Goal: Task Accomplishment & Management: Manage account settings

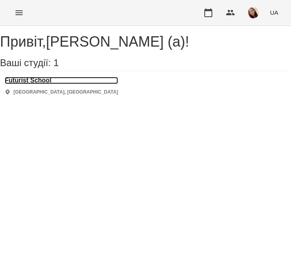
click at [41, 84] on h3 "Futurist School" at bounding box center [61, 80] width 113 height 7
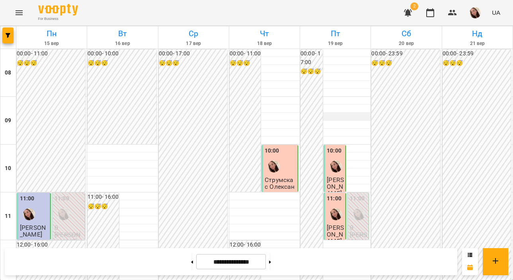
scroll to position [394, 0]
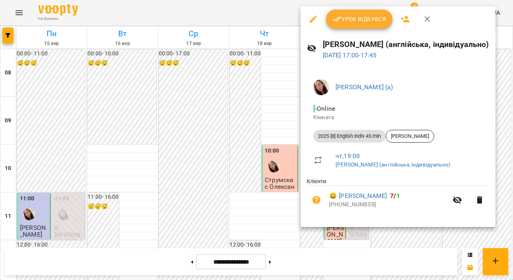
click at [291, 26] on button "Урок відбувся" at bounding box center [359, 19] width 67 height 19
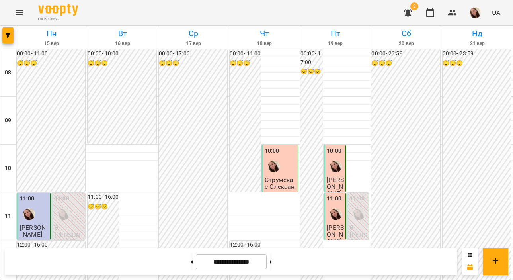
scroll to position [521, 0]
